Goal: Navigation & Orientation: Find specific page/section

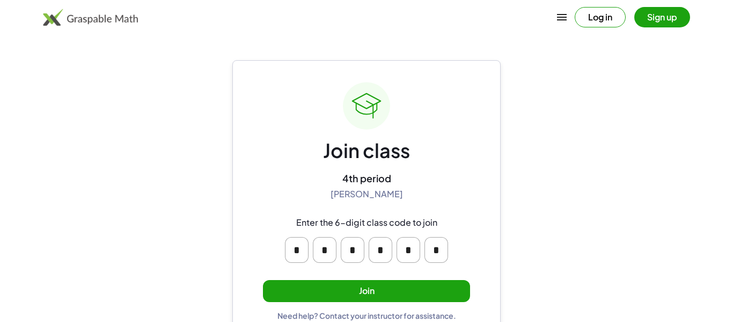
click at [352, 286] on button "Join" at bounding box center [366, 291] width 207 height 22
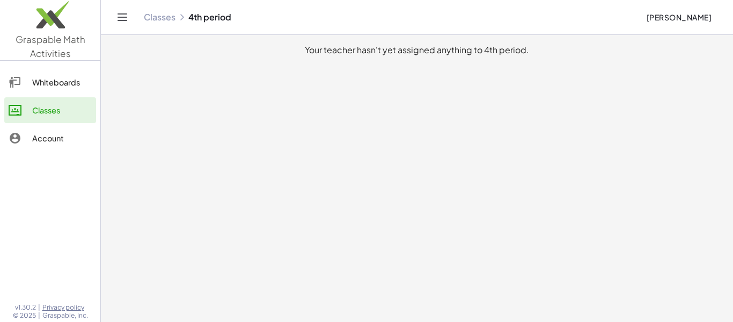
click at [37, 133] on div "Account" at bounding box center [62, 138] width 60 height 13
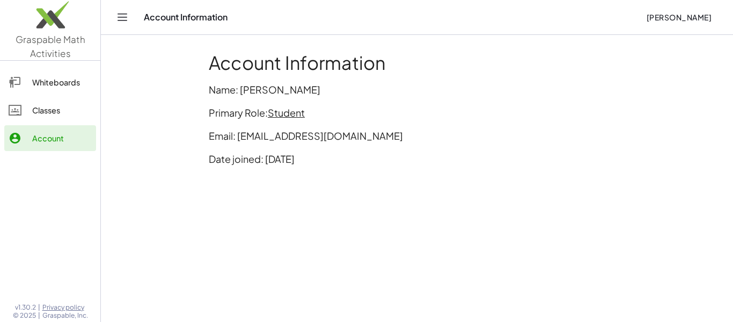
click at [43, 124] on div "Whiteboards Classes Account" at bounding box center [50, 111] width 100 height 92
click at [45, 120] on link "Classes" at bounding box center [50, 110] width 92 height 26
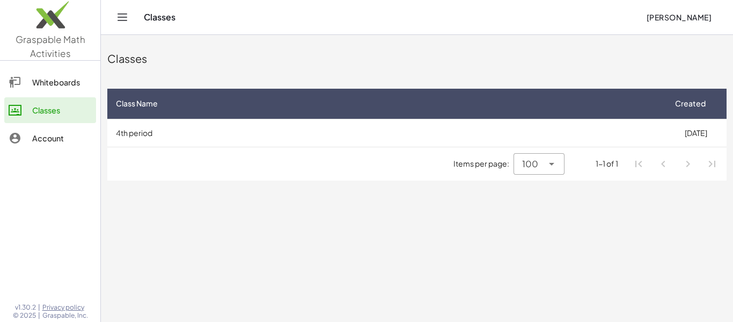
click at [45, 120] on link "Classes" at bounding box center [50, 110] width 92 height 26
